Goal: Navigation & Orientation: Find specific page/section

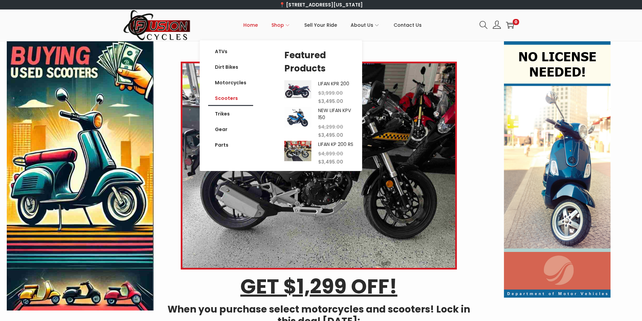
click at [231, 97] on link "Scooters" at bounding box center [230, 98] width 45 height 16
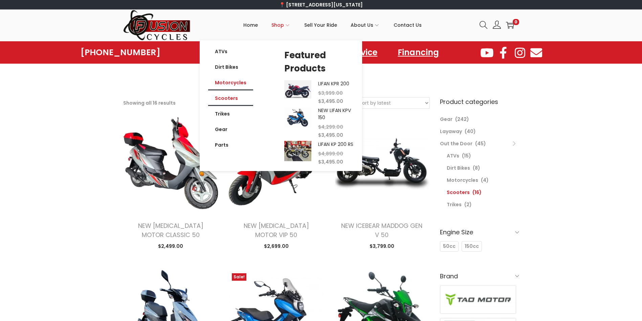
click at [241, 83] on link "Motorcycles" at bounding box center [230, 83] width 45 height 16
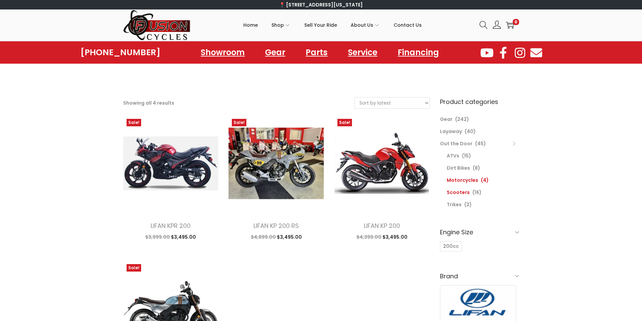
click at [461, 191] on link "Scooters" at bounding box center [458, 192] width 23 height 7
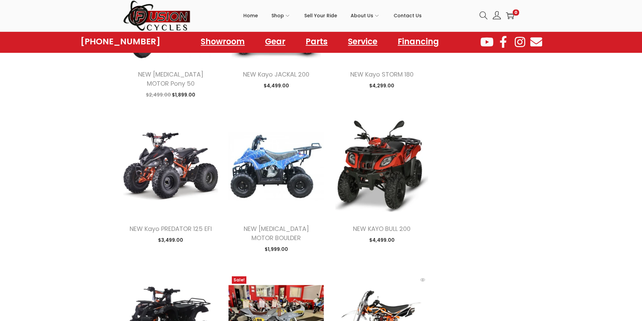
scroll to position [745, 0]
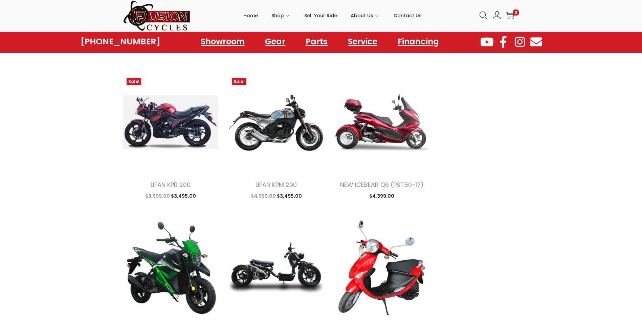
scroll to position [1693, 0]
